Goal: Communication & Community: Participate in discussion

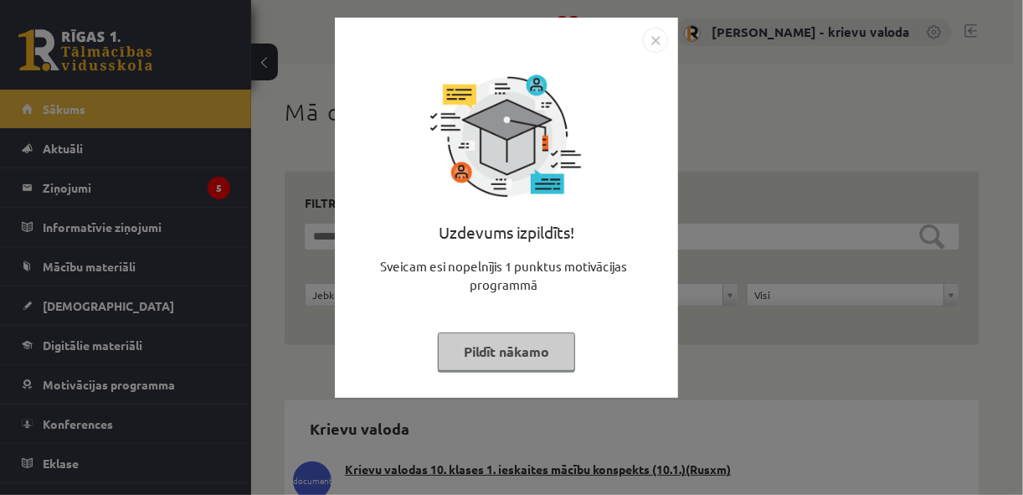
click at [479, 362] on button "Pildīt nākamo" at bounding box center [506, 351] width 137 height 38
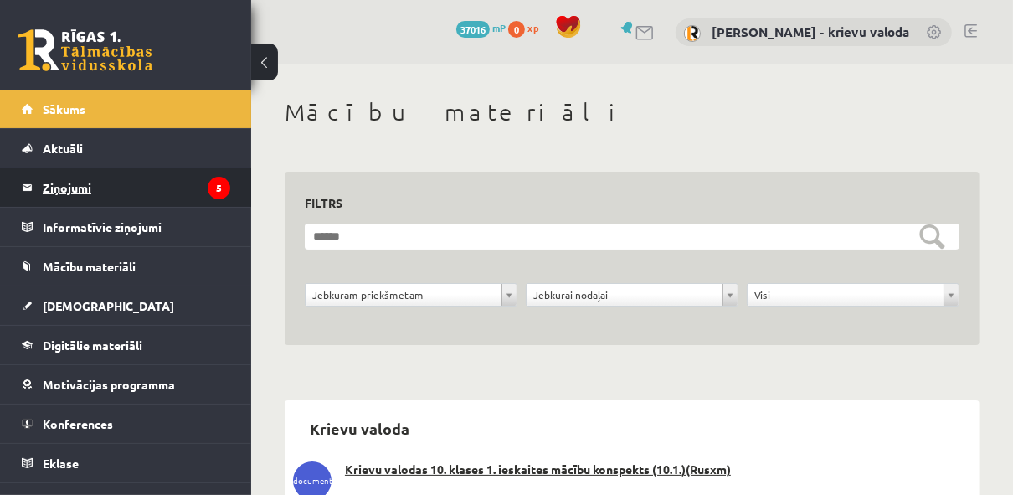
click at [80, 186] on legend "Ziņojumi 5" at bounding box center [136, 187] width 187 height 38
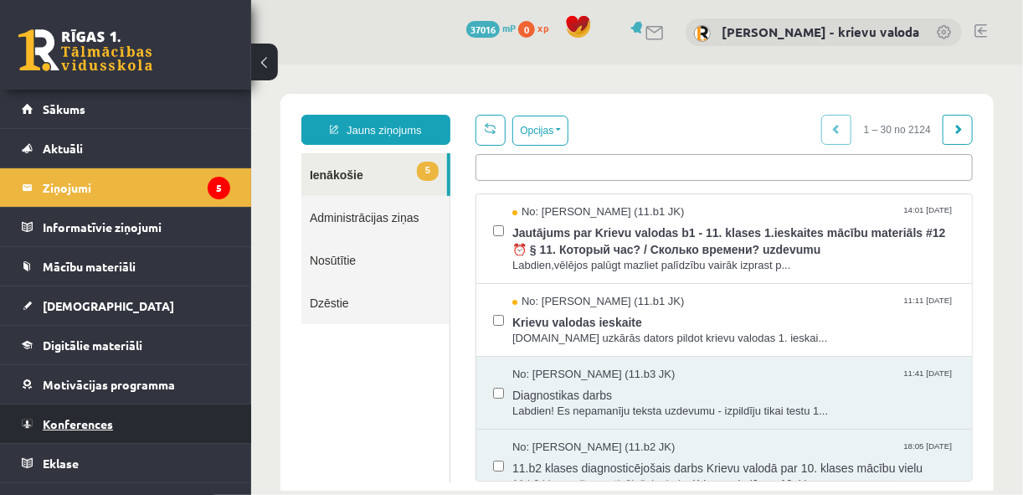
click at [88, 423] on span "Konferences" at bounding box center [78, 423] width 70 height 15
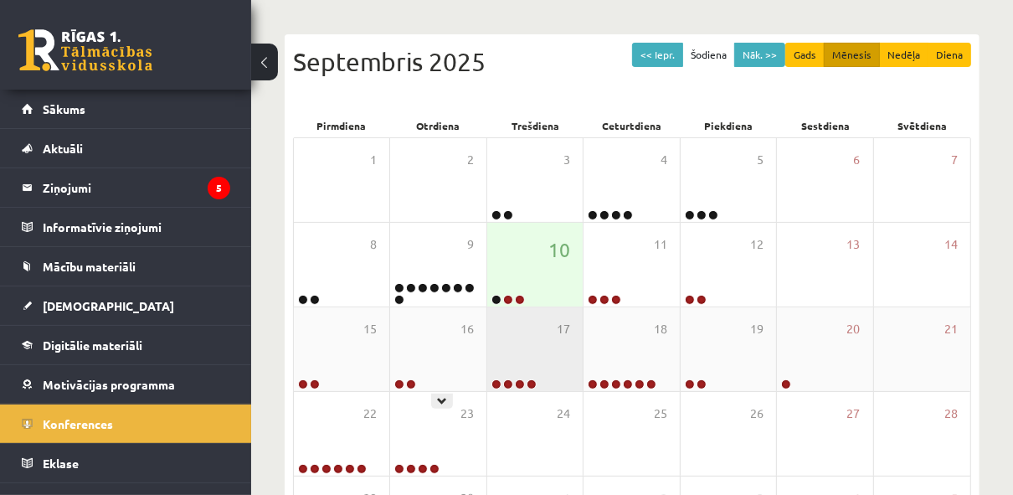
scroll to position [201, 0]
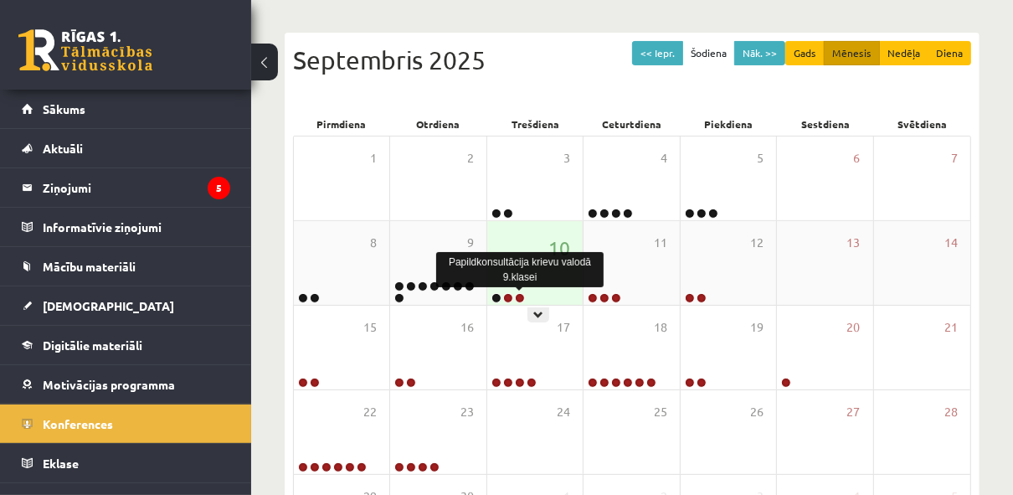
click at [522, 298] on link at bounding box center [520, 298] width 10 height 10
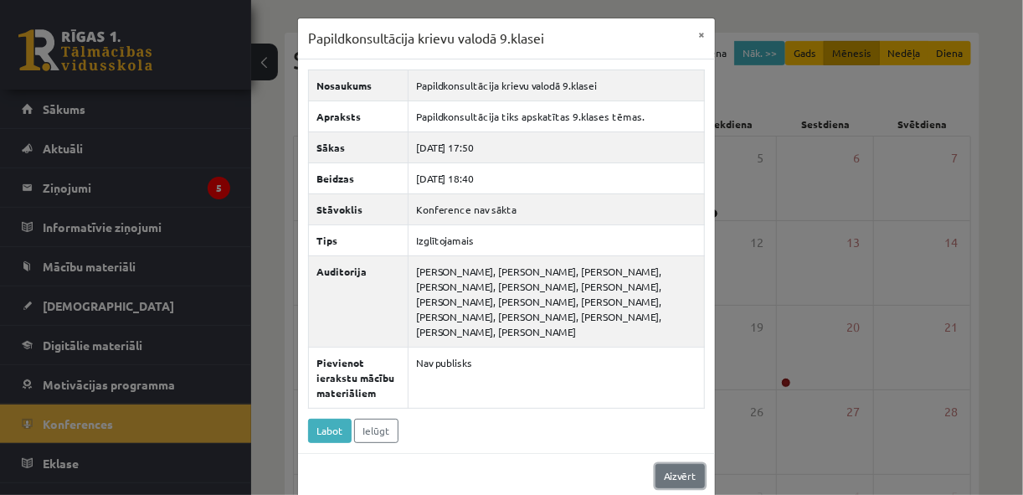
click at [673, 478] on link "Aizvērt" at bounding box center [679, 476] width 49 height 24
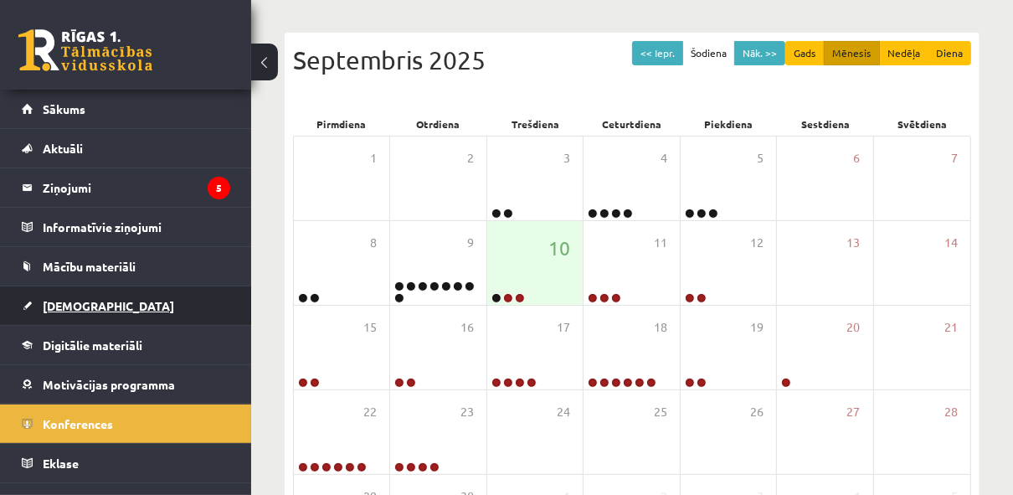
click at [60, 300] on span "[DEMOGRAPHIC_DATA]" at bounding box center [108, 305] width 131 height 15
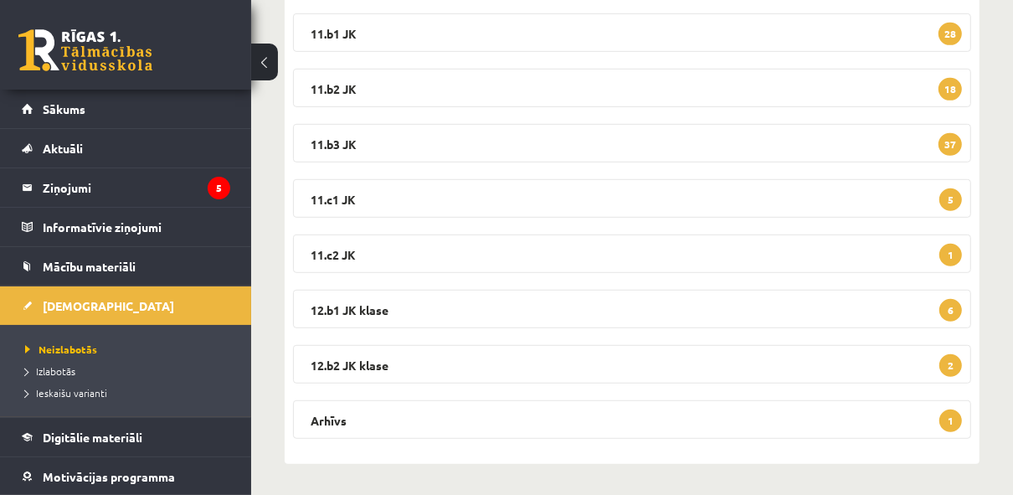
scroll to position [572, 0]
click at [322, 417] on legend "Arhīvs 1" at bounding box center [632, 417] width 678 height 38
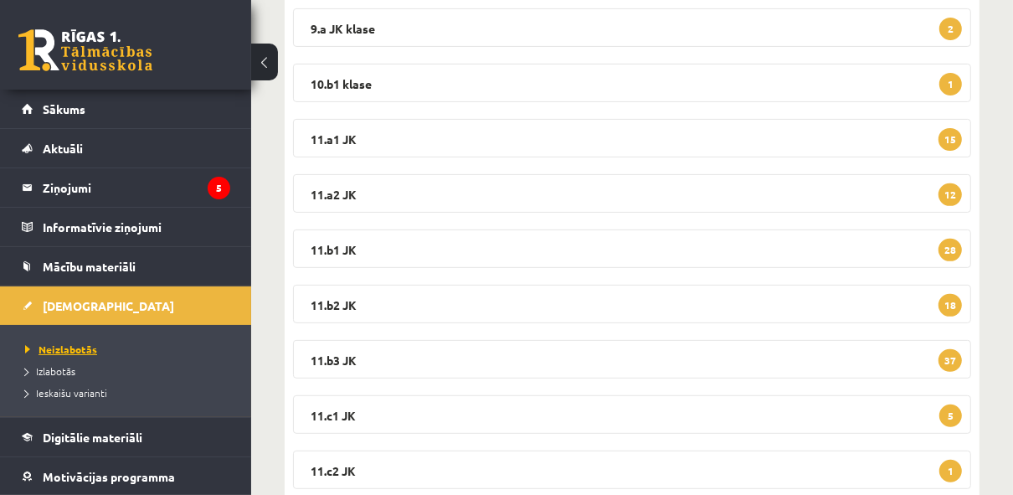
scroll to position [115, 0]
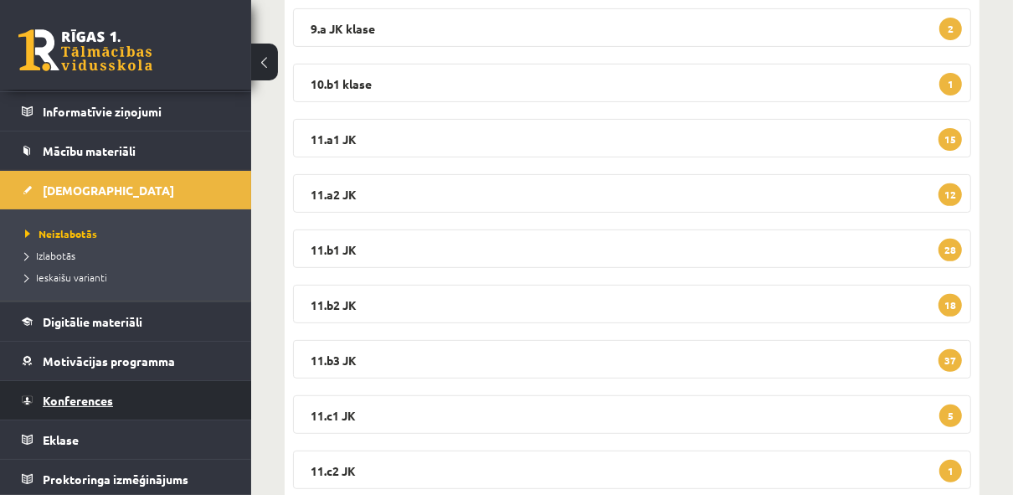
click at [89, 401] on span "Konferences" at bounding box center [78, 399] width 70 height 15
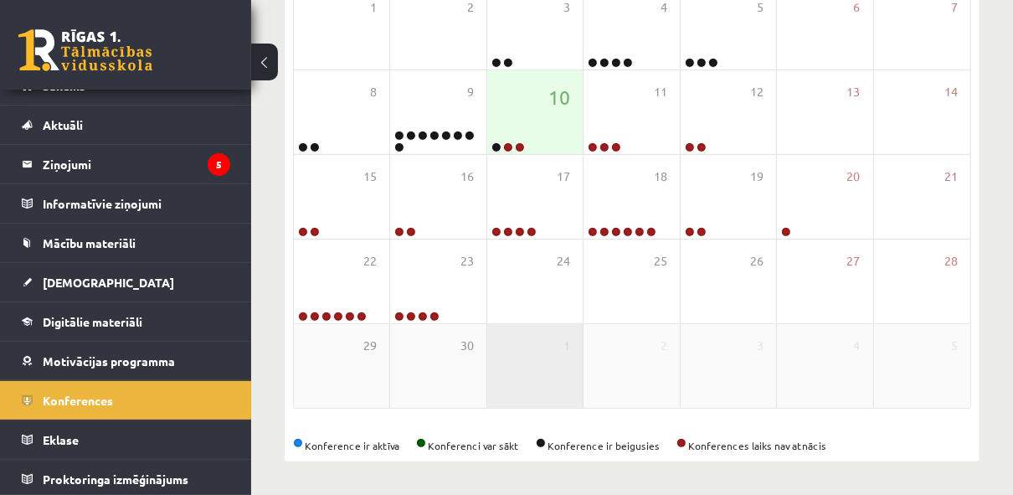
scroll to position [349, 0]
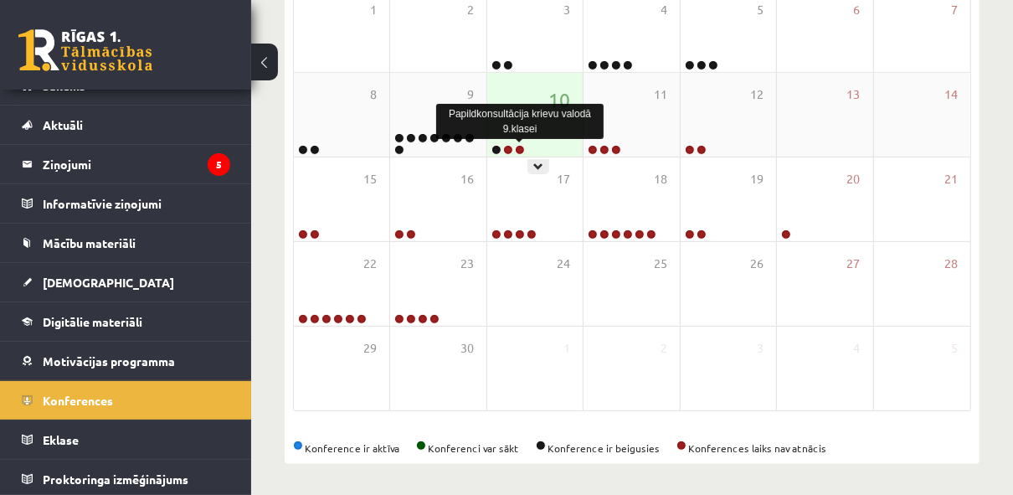
click at [521, 147] on link at bounding box center [520, 150] width 10 height 10
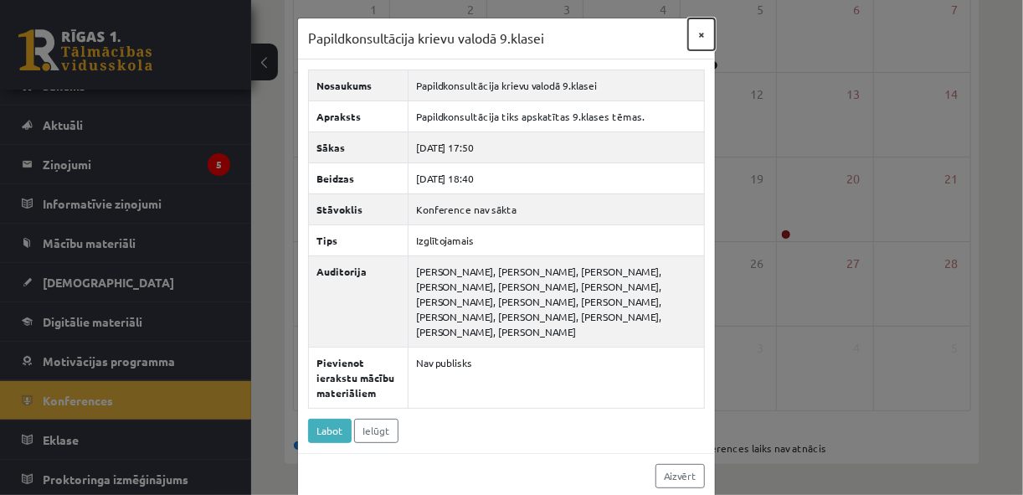
click at [698, 32] on button "×" at bounding box center [701, 34] width 27 height 32
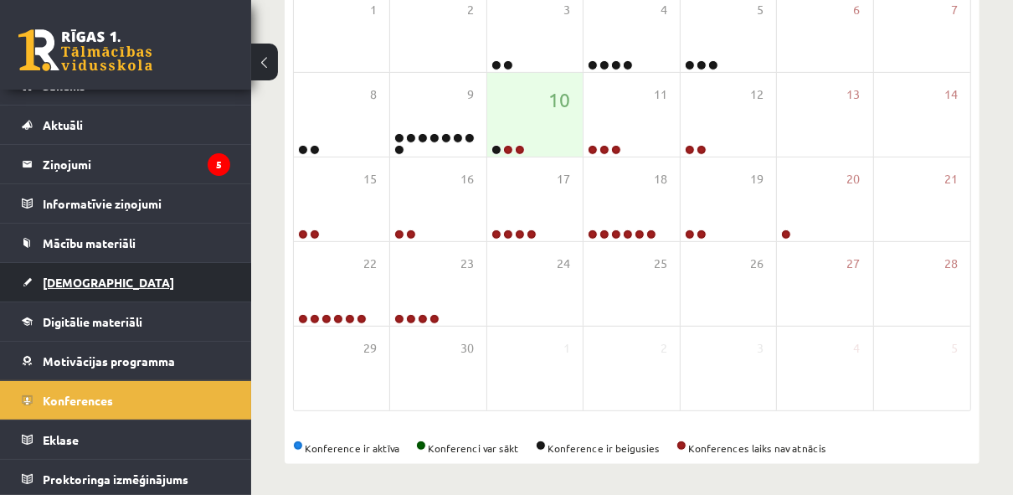
click at [74, 280] on span "[DEMOGRAPHIC_DATA]" at bounding box center [108, 281] width 131 height 15
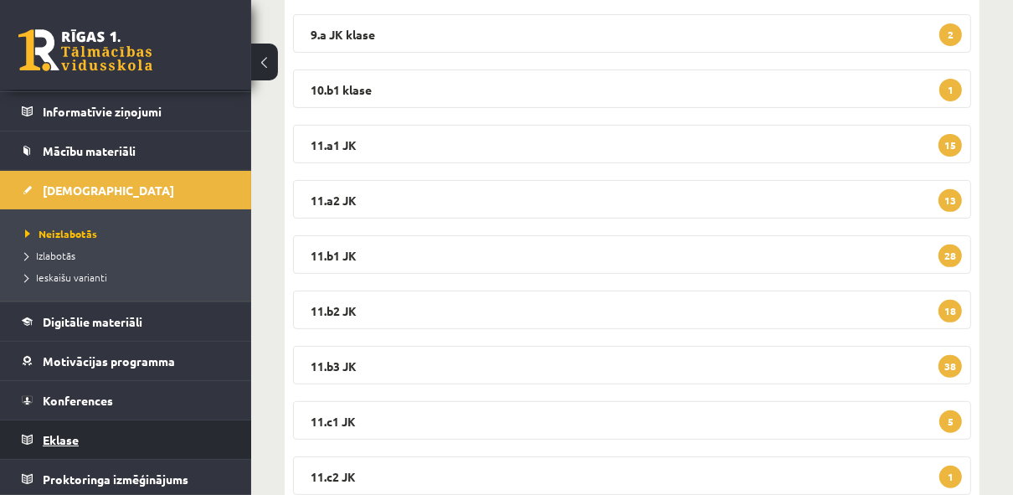
scroll to position [115, 0]
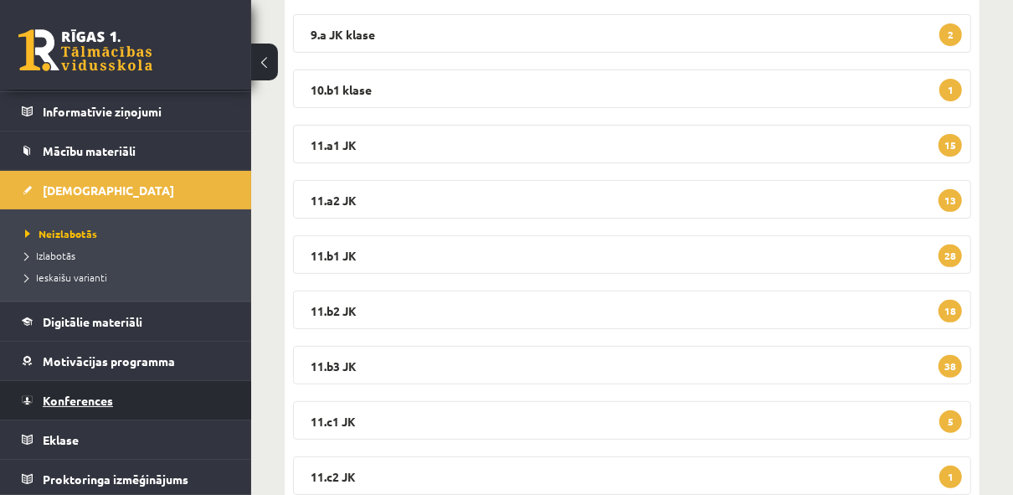
click at [74, 401] on span "Konferences" at bounding box center [78, 399] width 70 height 15
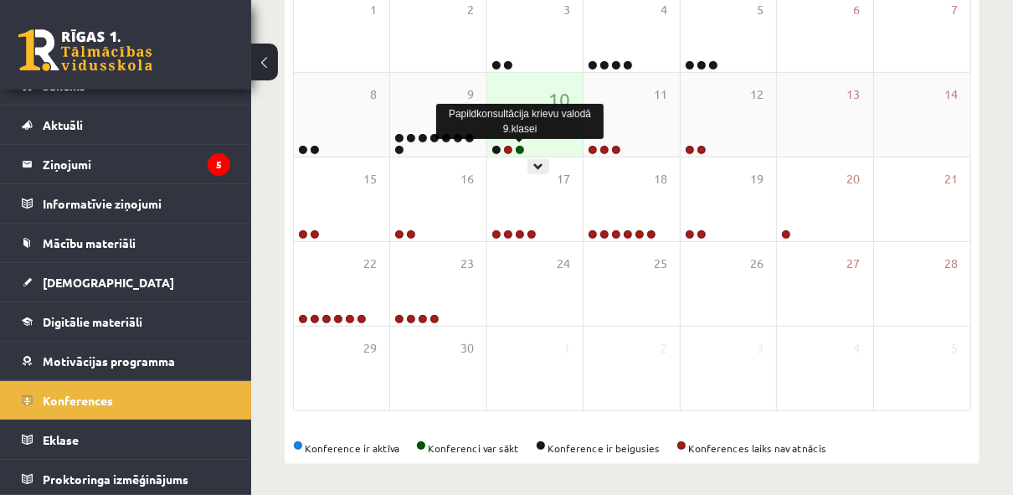
click at [521, 146] on link at bounding box center [520, 150] width 10 height 10
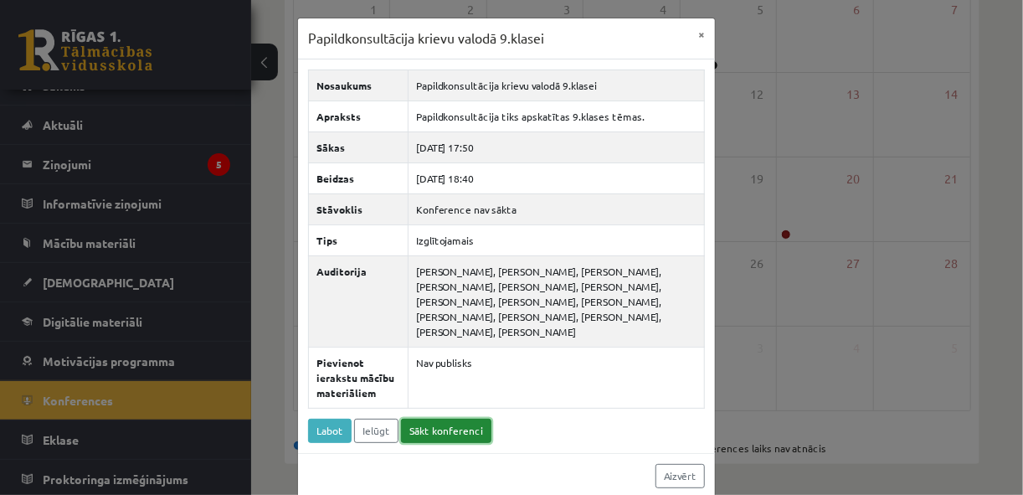
click at [438, 427] on link "Sākt konferenci" at bounding box center [446, 430] width 90 height 24
click at [673, 475] on link "Aizvērt" at bounding box center [679, 476] width 49 height 24
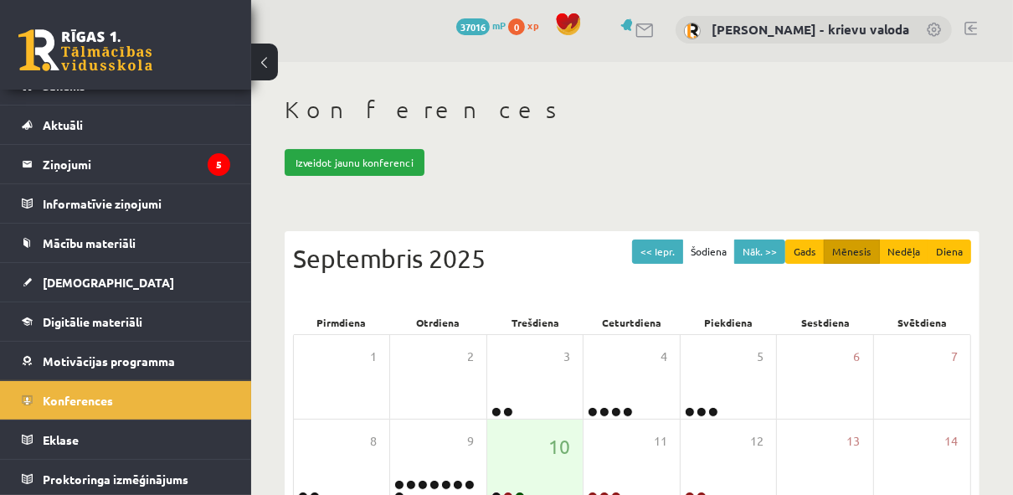
scroll to position [0, 0]
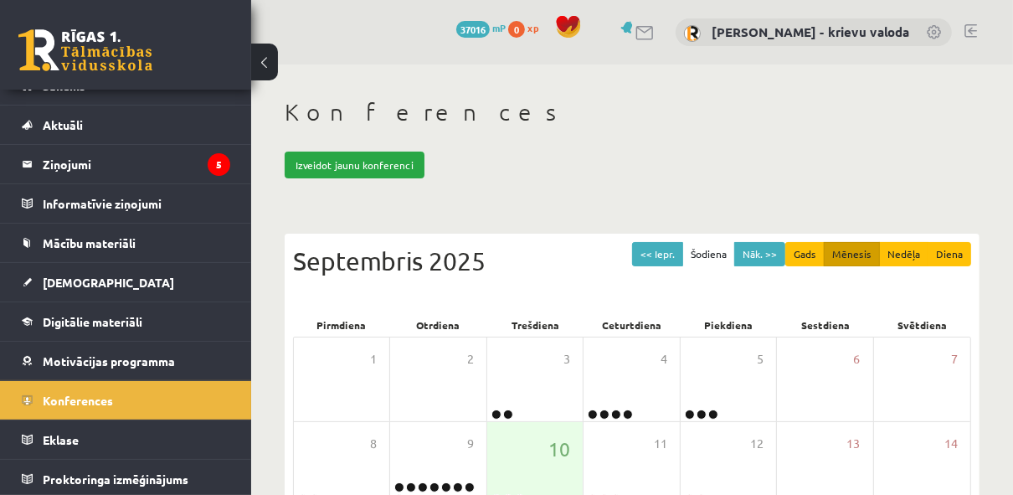
click at [972, 32] on link at bounding box center [970, 30] width 13 height 13
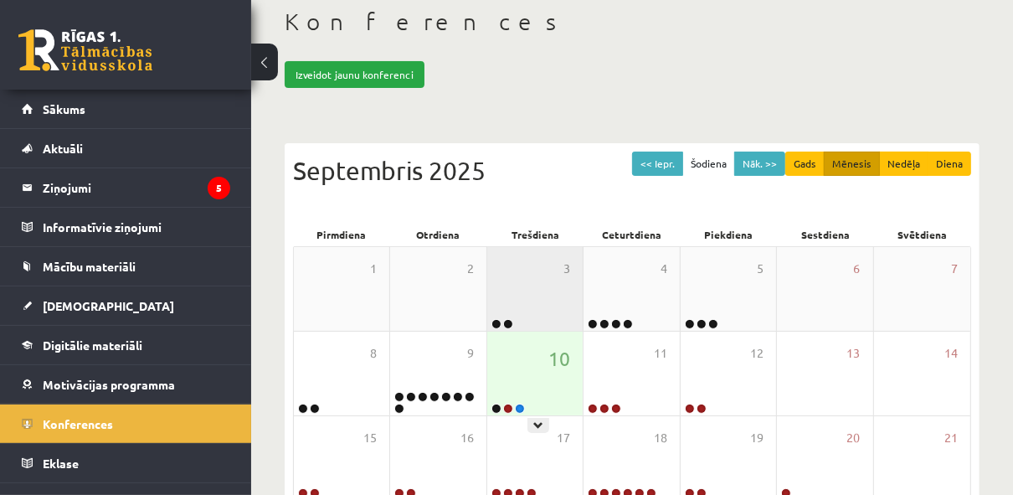
scroll to position [268, 0]
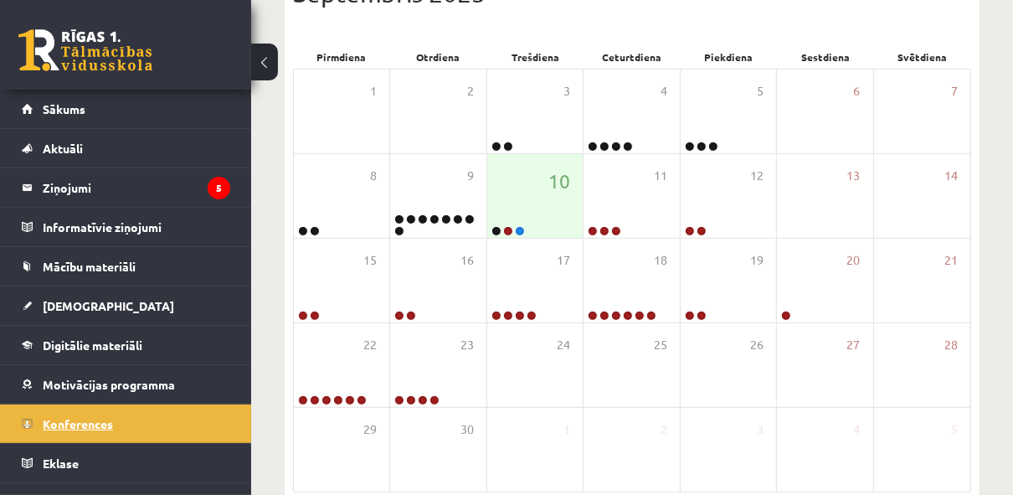
click at [82, 420] on span "Konferences" at bounding box center [78, 423] width 70 height 15
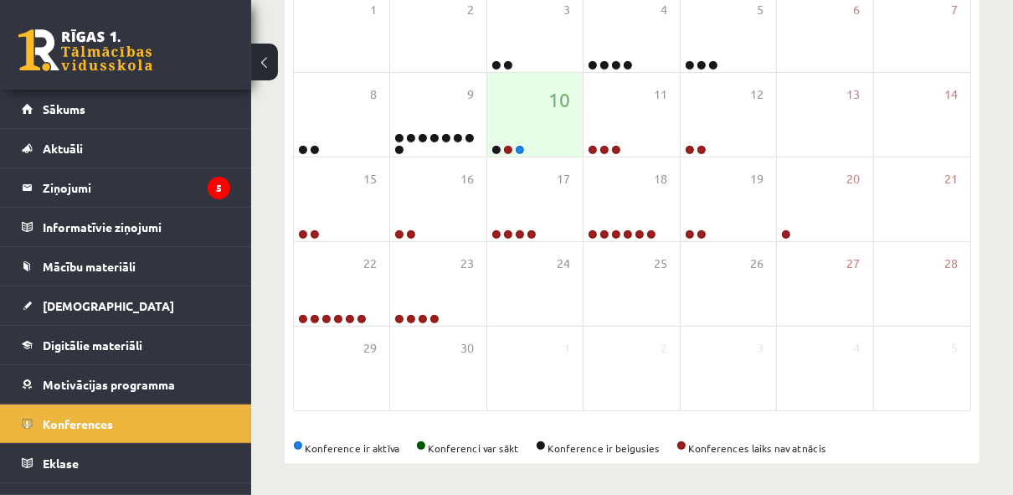
scroll to position [23, 0]
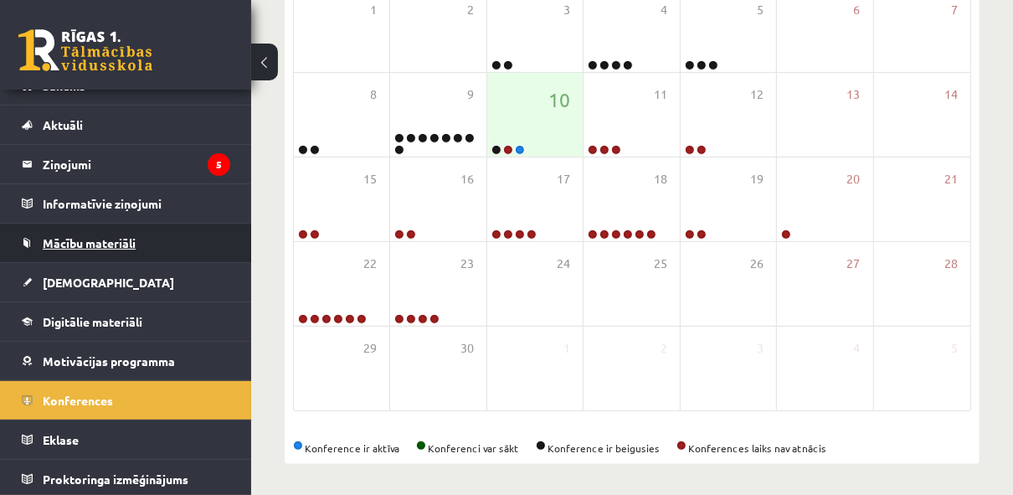
click at [73, 241] on span "Mācību materiāli" at bounding box center [89, 242] width 93 height 15
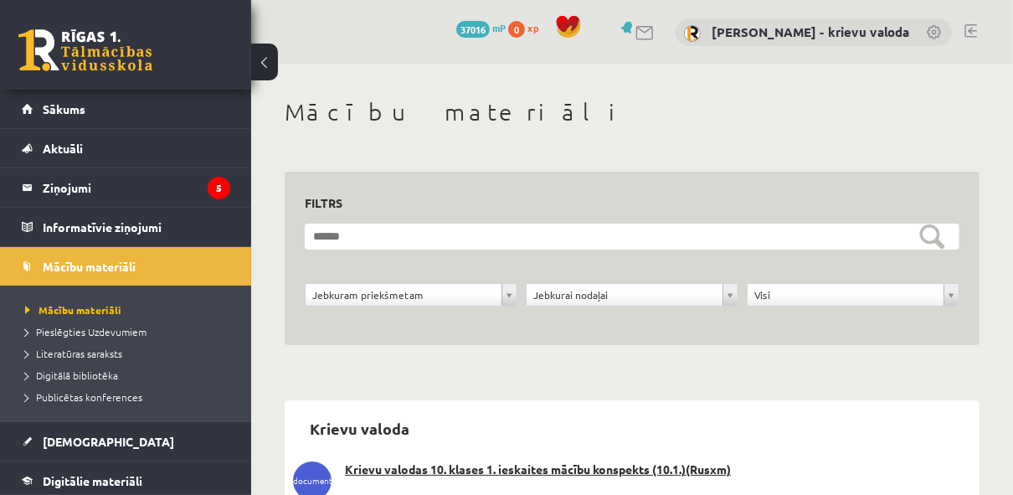
click at [967, 28] on link at bounding box center [970, 30] width 13 height 13
